Goal: Transaction & Acquisition: Book appointment/travel/reservation

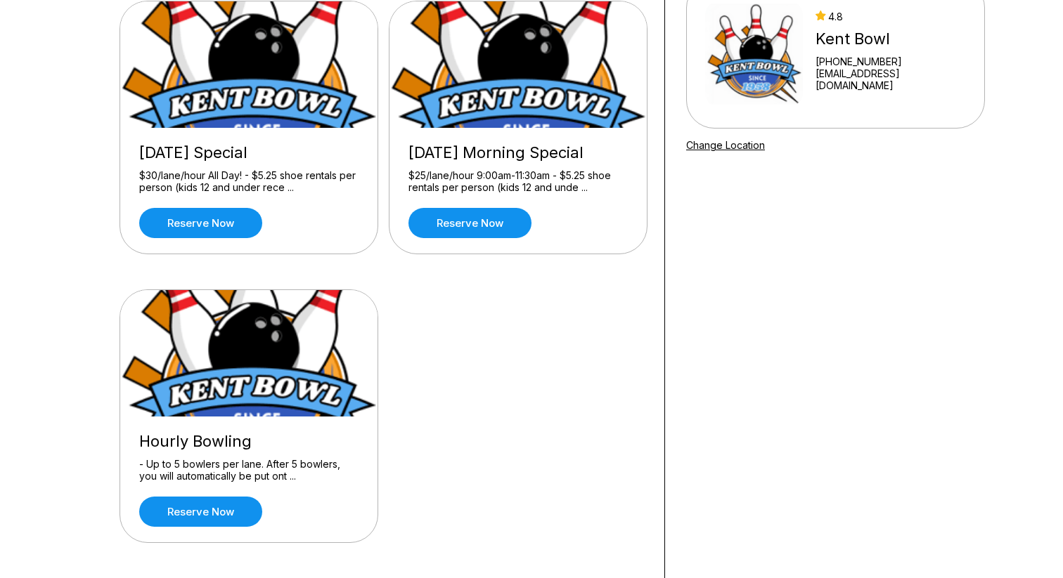
scroll to position [161, 0]
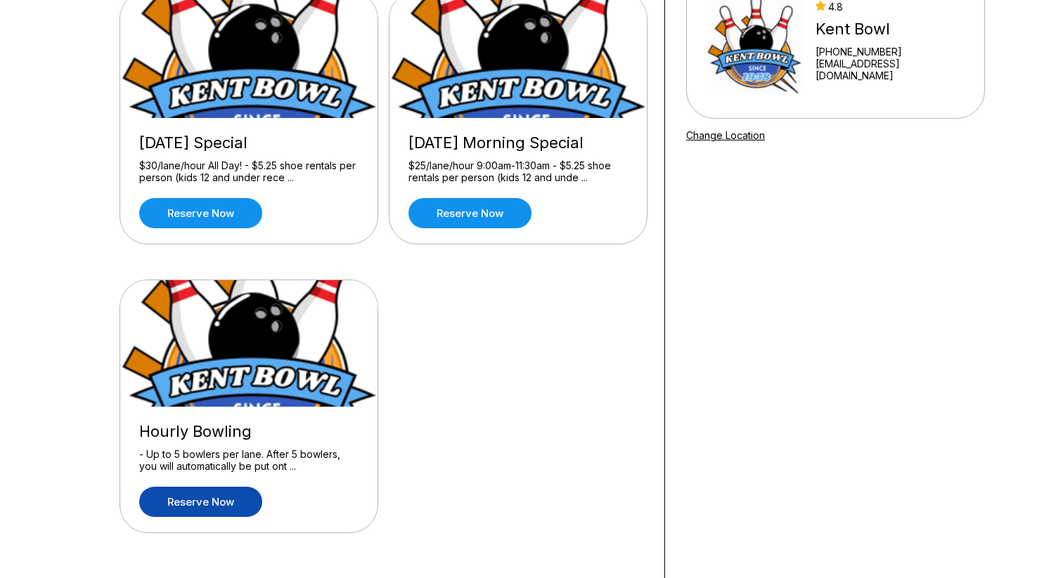
click at [233, 489] on link "Reserve now" at bounding box center [200, 502] width 123 height 30
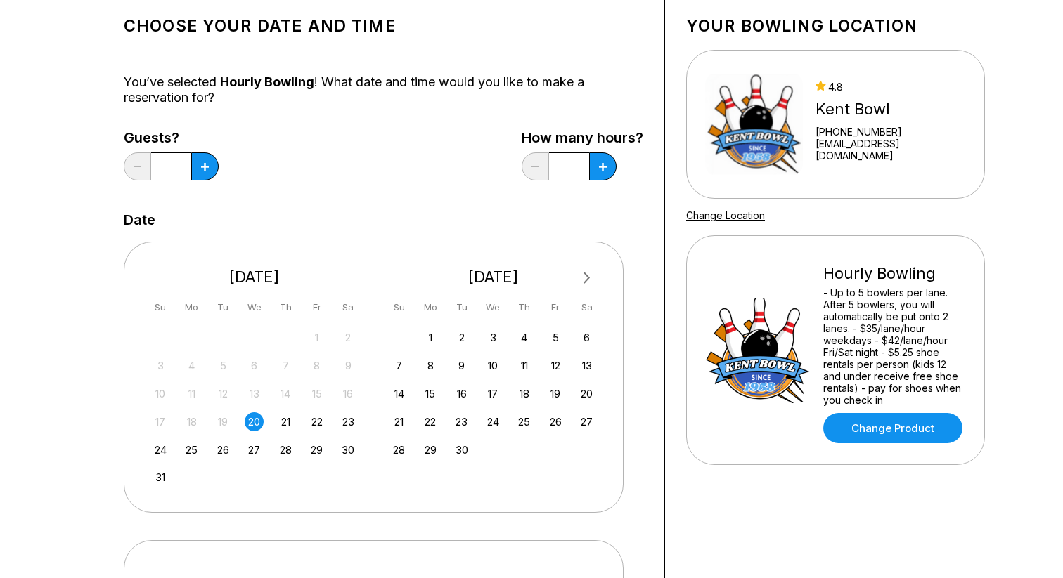
scroll to position [90, 0]
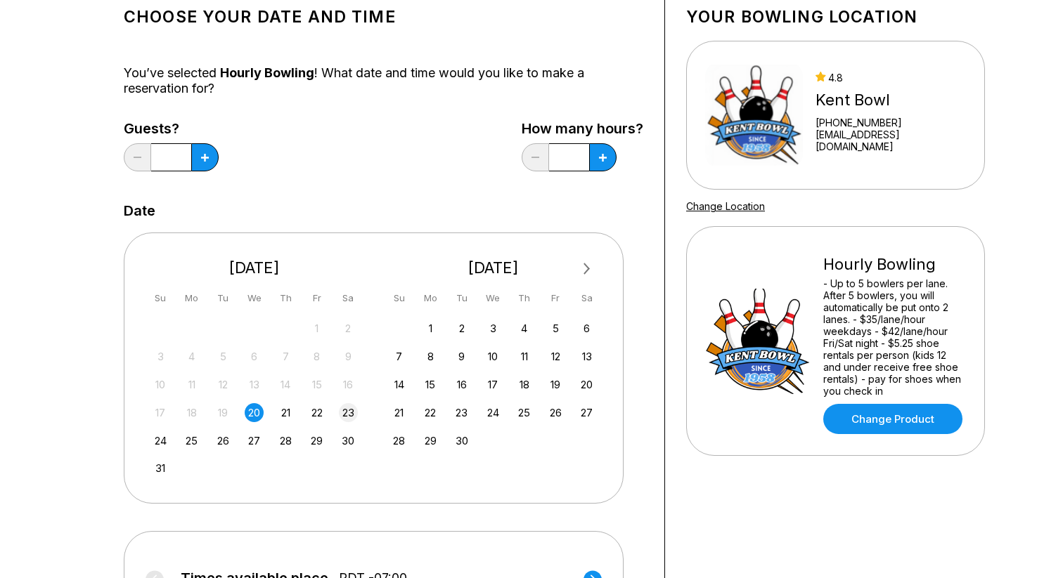
click at [346, 414] on div "23" at bounding box center [348, 412] width 19 height 19
click at [209, 157] on button at bounding box center [204, 157] width 27 height 28
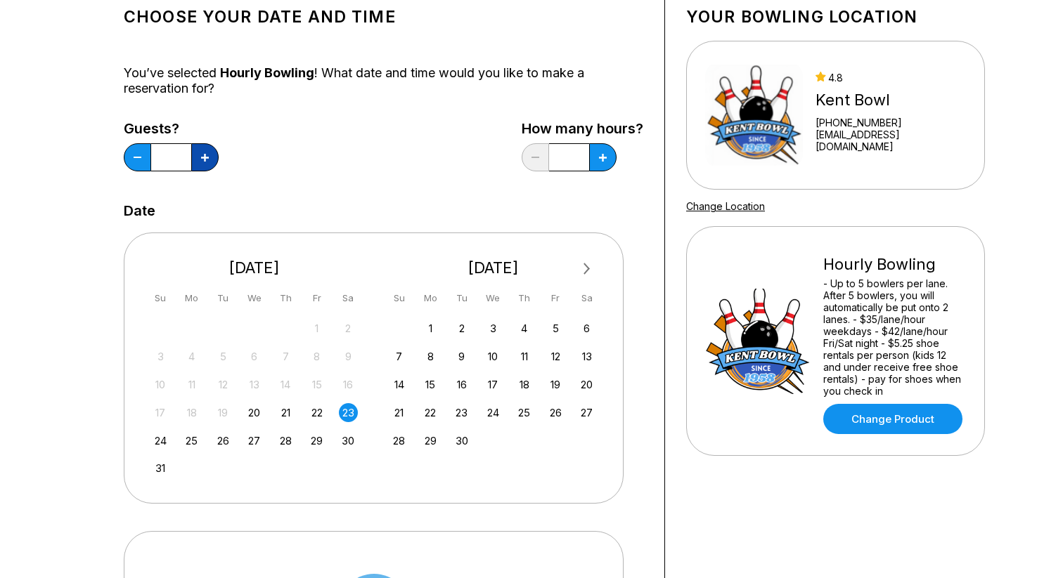
click at [209, 157] on button at bounding box center [204, 157] width 27 height 28
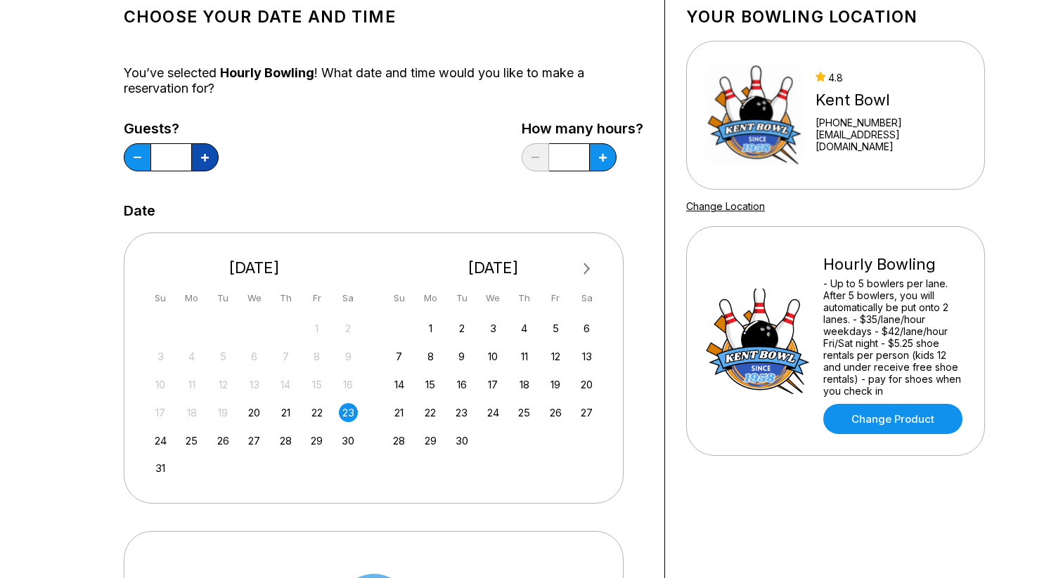
click at [209, 157] on button at bounding box center [204, 157] width 27 height 28
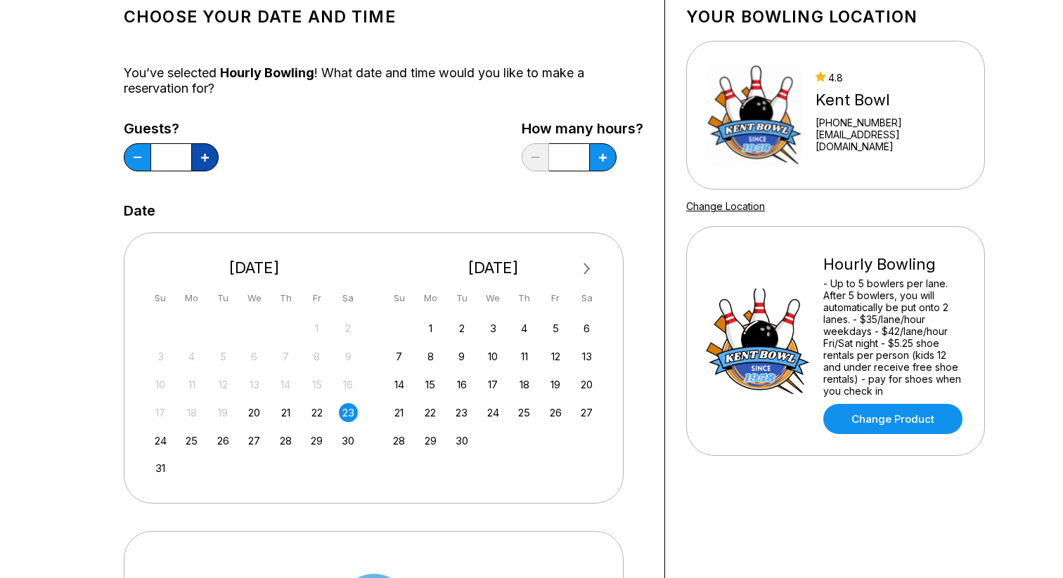
type input "**"
click at [209, 157] on icon at bounding box center [205, 158] width 8 height 8
click at [219, 167] on button at bounding box center [204, 157] width 27 height 28
type input "*"
click at [475, 174] on div "Guests? ** How many hours? *" at bounding box center [383, 150] width 519 height 58
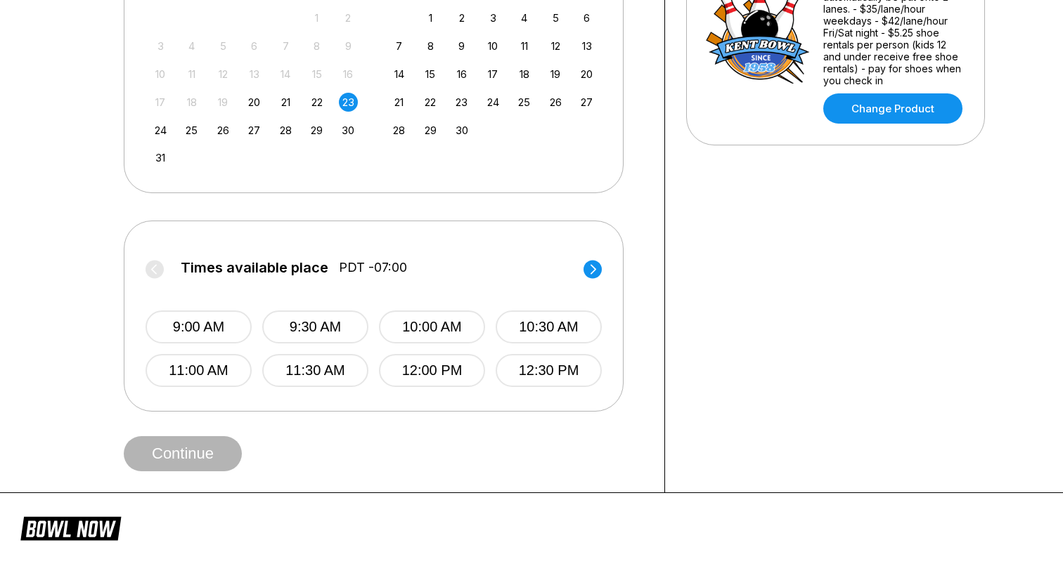
scroll to position [401, 0]
click at [434, 326] on button "10:00 AM" at bounding box center [432, 326] width 106 height 33
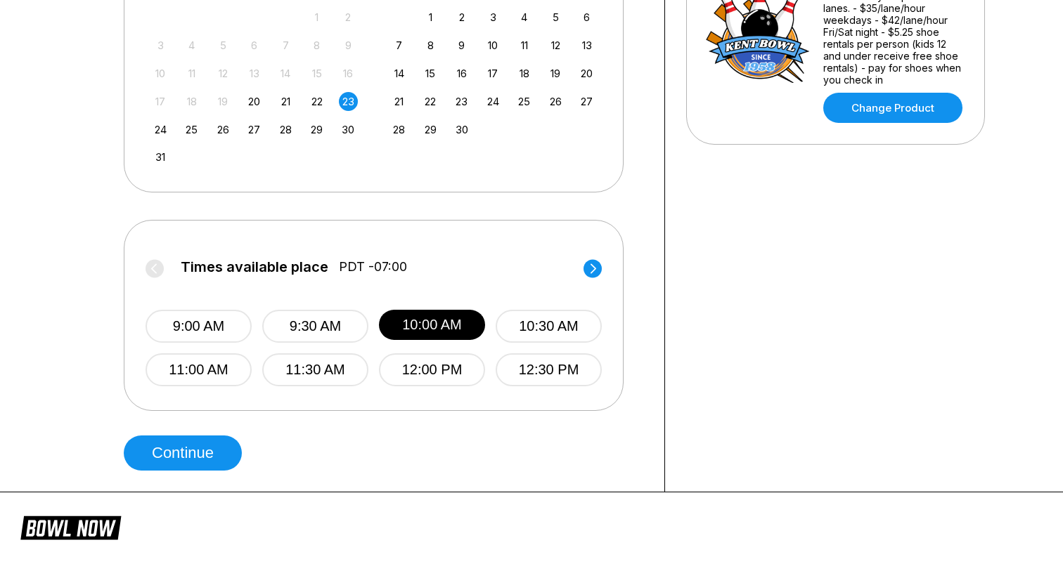
scroll to position [420, 0]
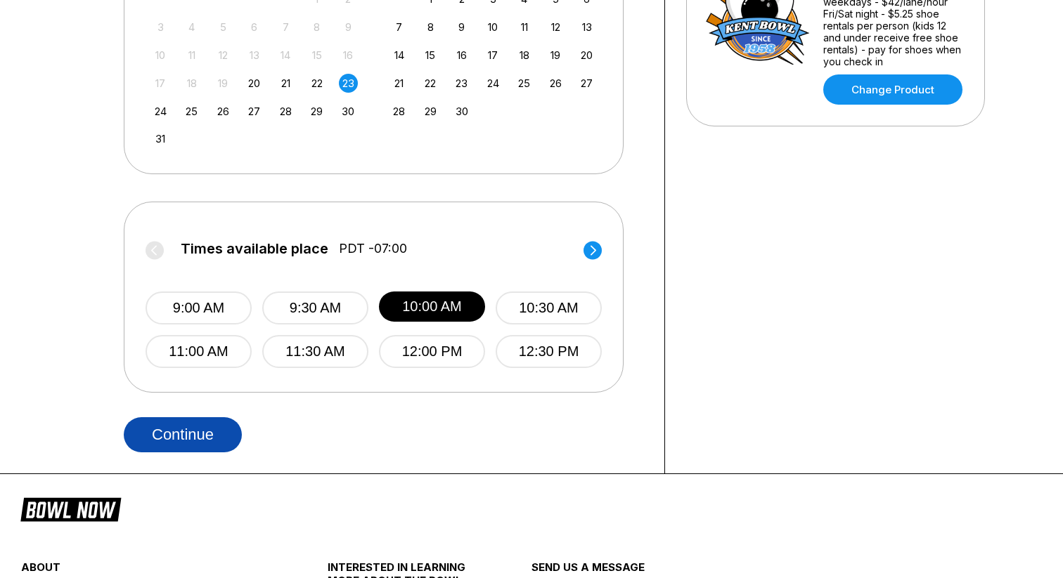
click at [155, 432] on button "Continue" at bounding box center [183, 434] width 118 height 35
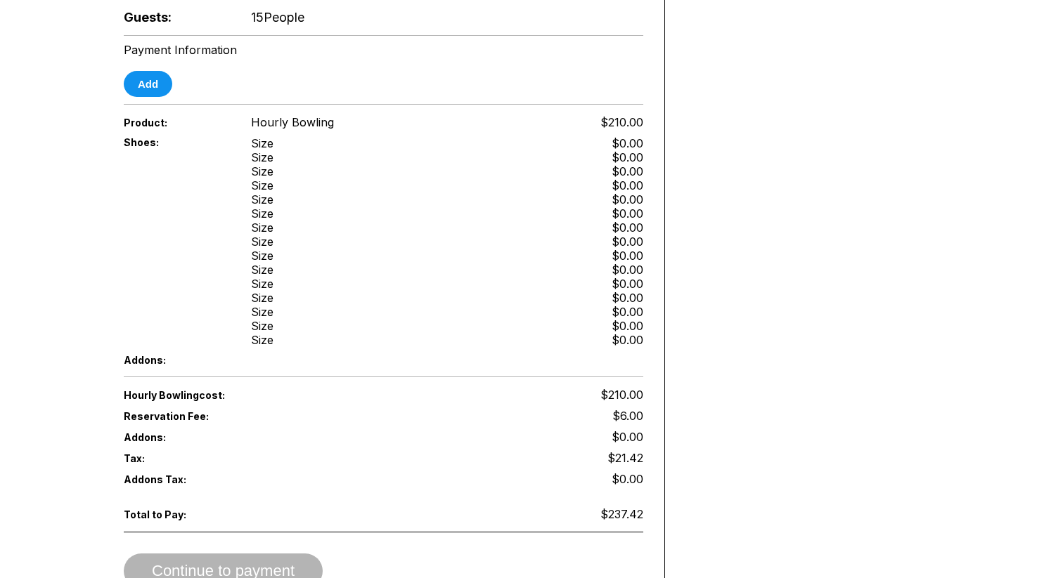
scroll to position [644, 0]
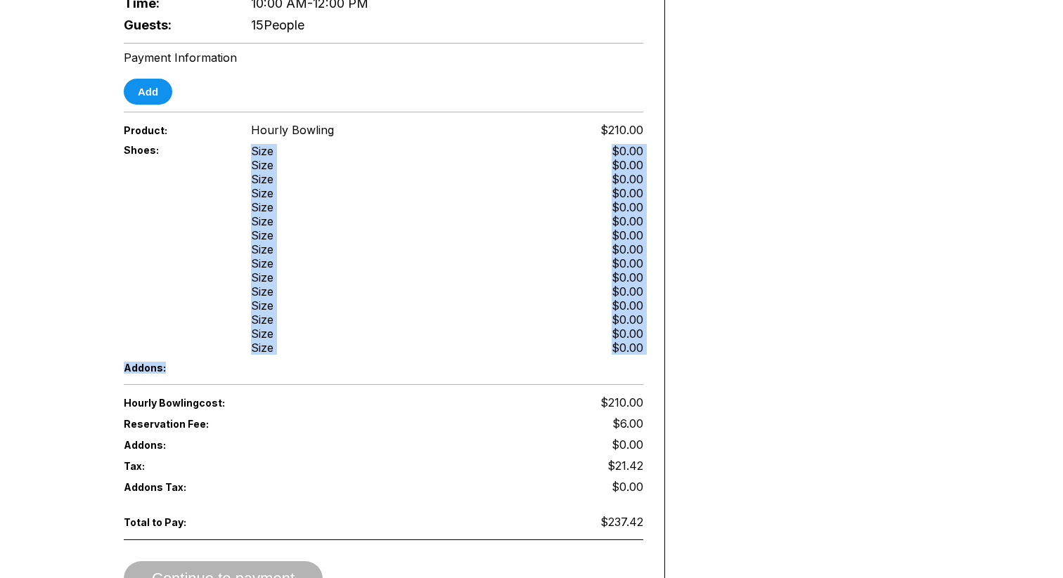
drag, startPoint x: 252, startPoint y: 151, endPoint x: 418, endPoint y: 377, distance: 280.4
click at [418, 377] on div "Reservation slot expires in 07:09 Reservation Summary You’re so close! To final…" at bounding box center [384, 20] width 562 height 1196
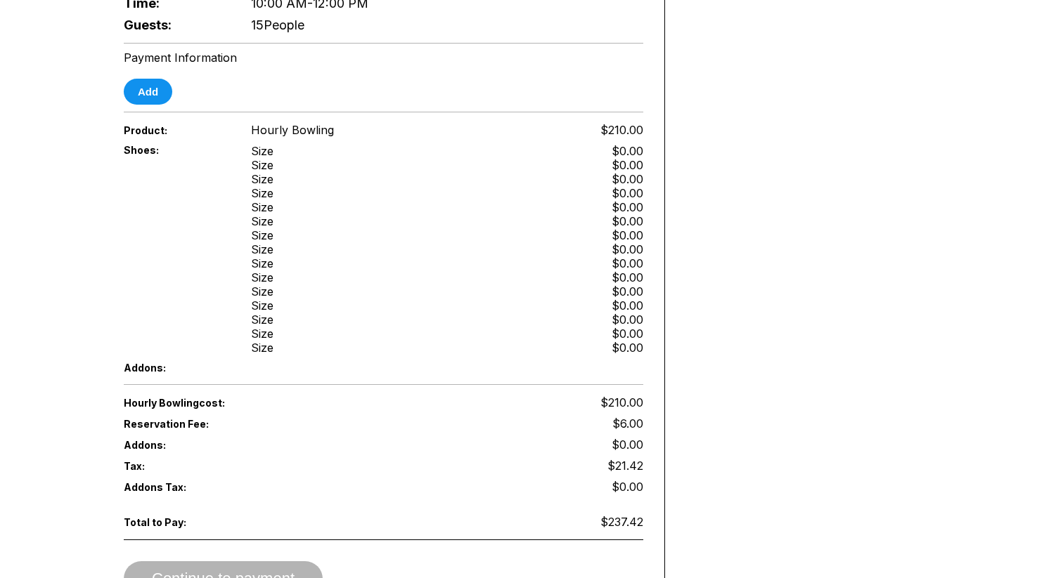
click at [426, 301] on div "Shoes: Size Size Size Size Size Size Size Size Size Size Size Size Size Size Si…" at bounding box center [383, 250] width 519 height 218
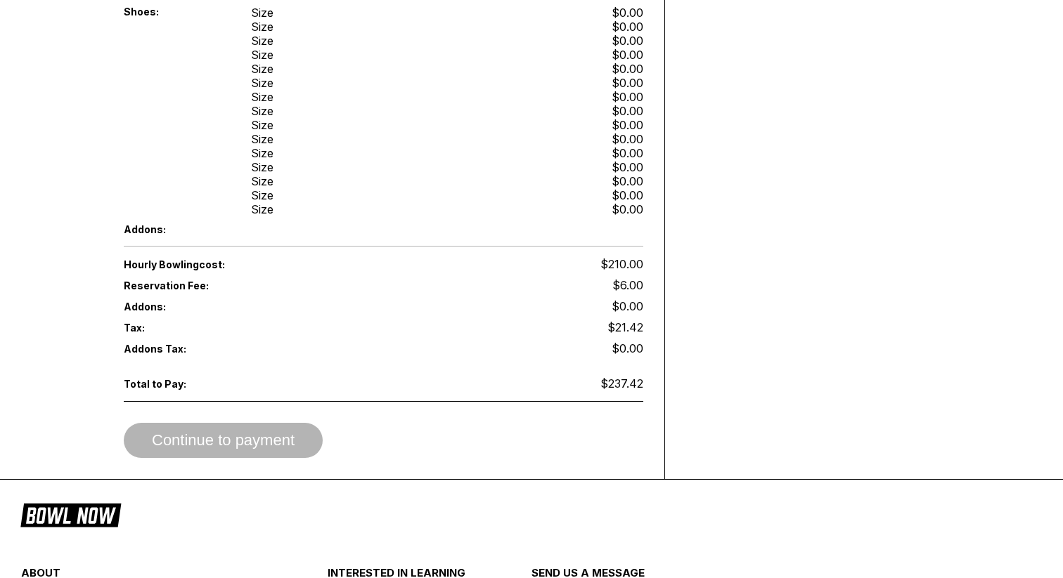
scroll to position [778, 0]
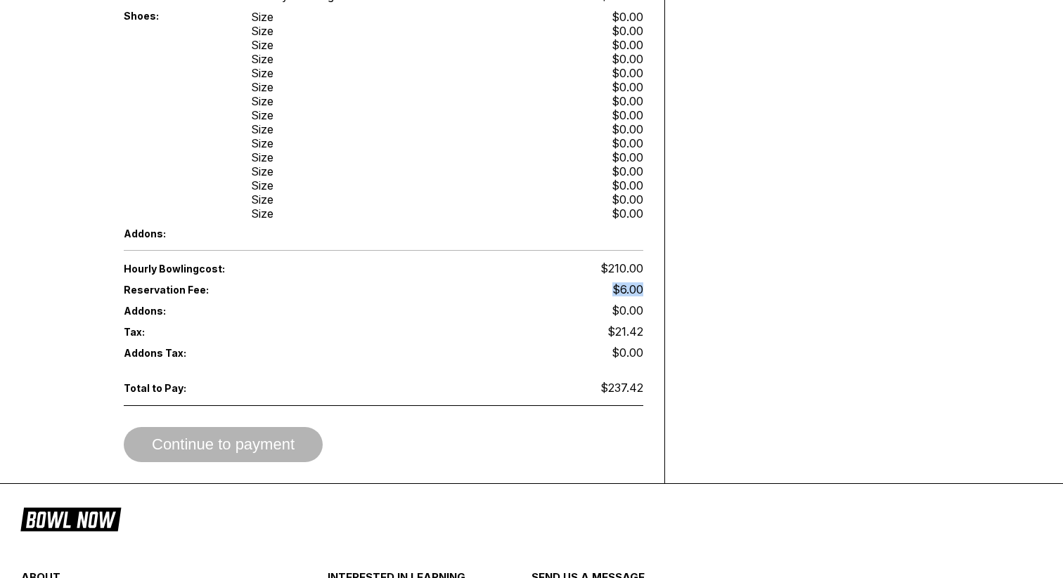
drag, startPoint x: 604, startPoint y: 290, endPoint x: 649, endPoint y: 290, distance: 45.0
click at [459, 395] on div "Total to Pay: $237.42" at bounding box center [383, 395] width 519 height 36
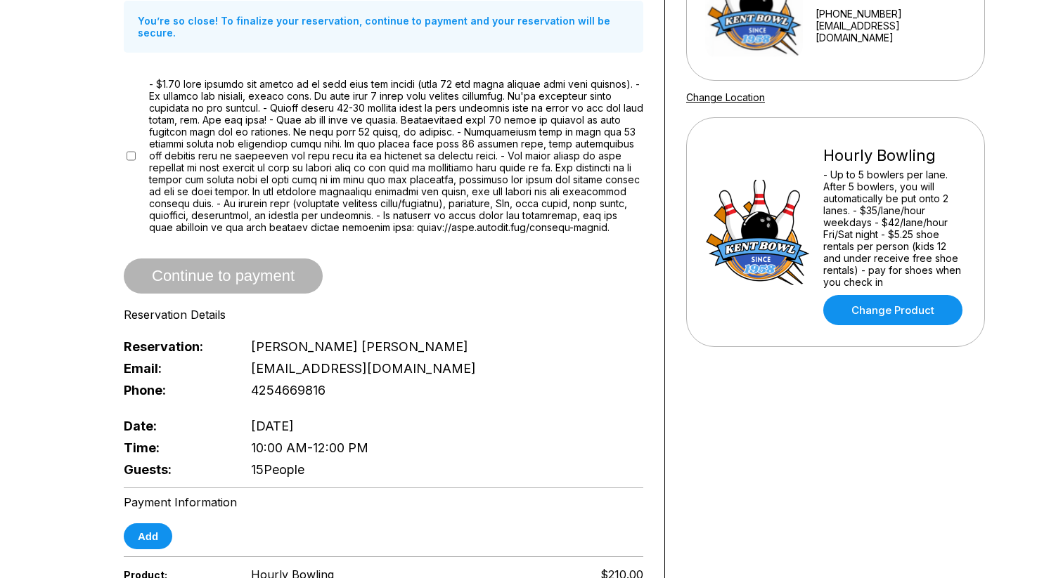
scroll to position [197, 0]
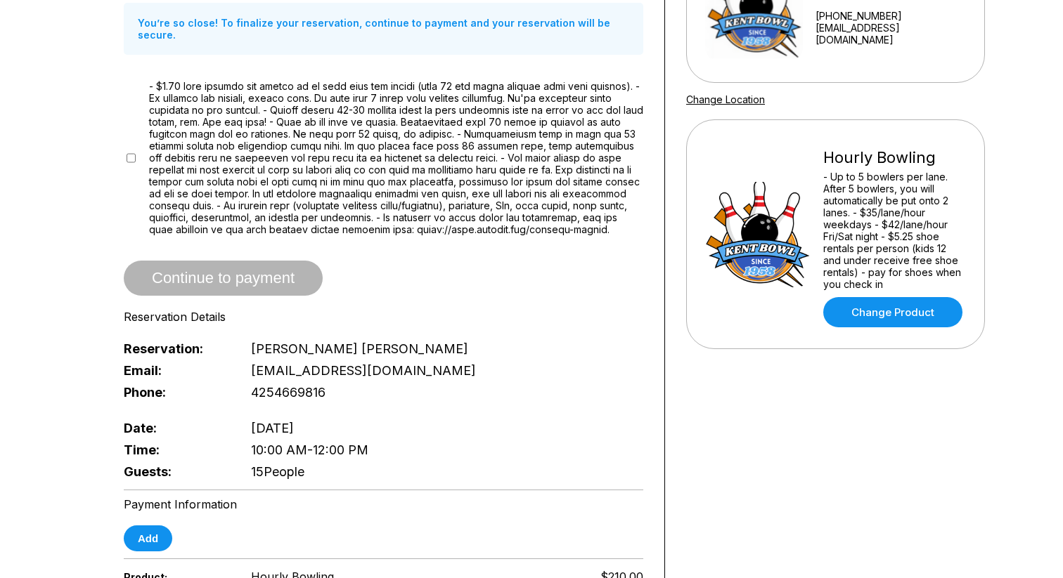
click at [278, 283] on span "Continue to payment" at bounding box center [223, 279] width 199 height 14
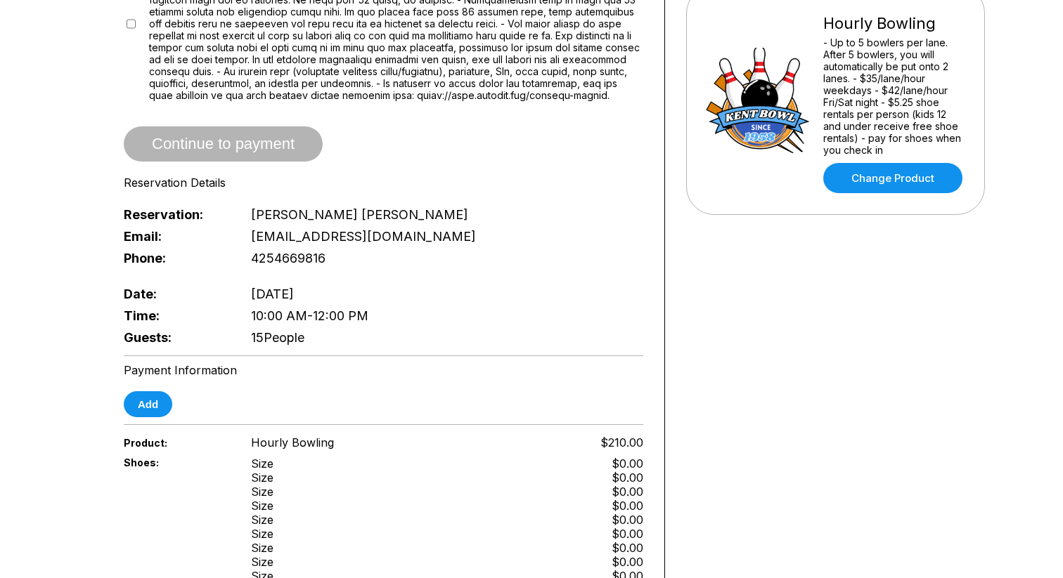
scroll to position [335, 0]
